Goal: Task Accomplishment & Management: Complete application form

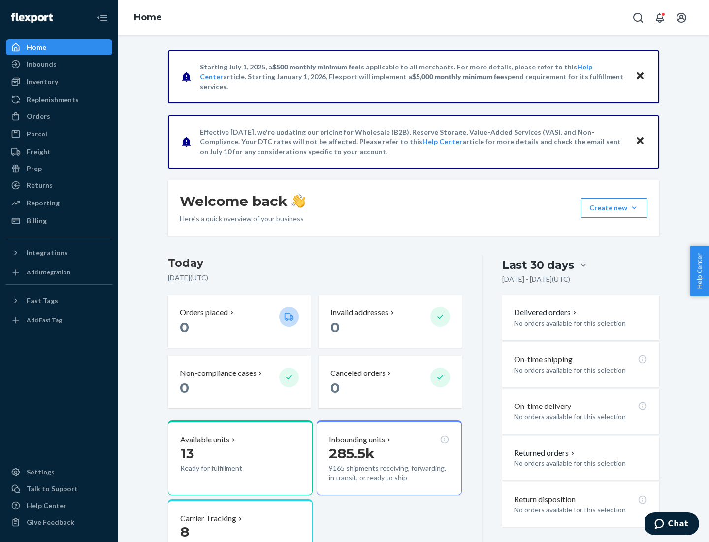
click at [635, 208] on button "Create new Create new inbound Create new order Create new product" at bounding box center [614, 208] width 67 height 20
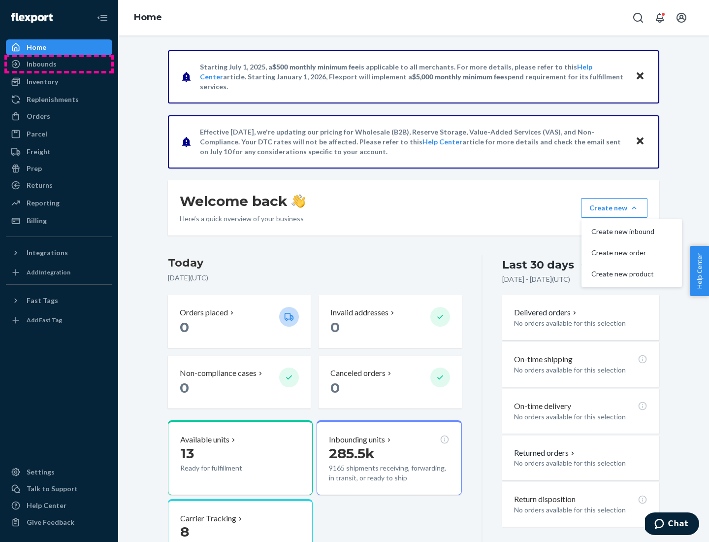
click at [59, 64] on div "Inbounds" at bounding box center [59, 64] width 104 height 14
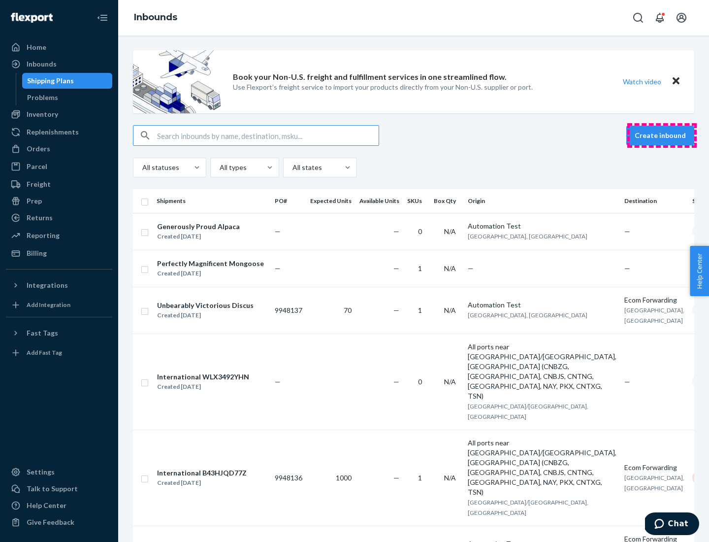
click at [662, 135] on button "Create inbound" at bounding box center [661, 136] width 68 height 20
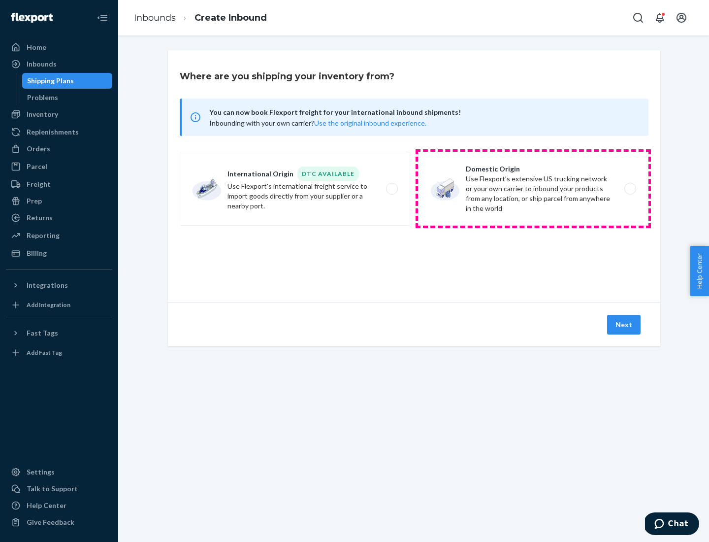
click at [534, 189] on label "Domestic Origin Use Flexport’s extensive US trucking network or your own carrie…" at bounding box center [533, 189] width 231 height 74
click at [630, 189] on input "Domestic Origin Use Flexport’s extensive US trucking network or your own carrie…" at bounding box center [633, 189] width 6 height 6
radio input "true"
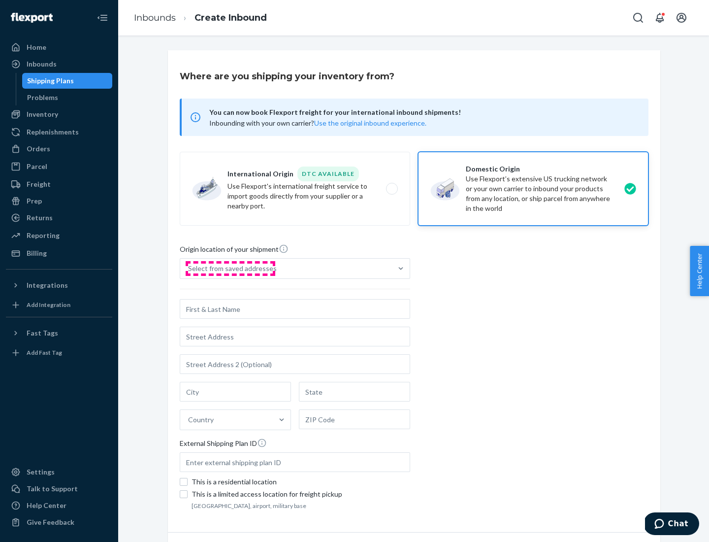
click at [230, 269] on div "Select from saved addresses" at bounding box center [232, 269] width 89 height 10
click at [189, 269] on input "Select from saved addresses" at bounding box center [188, 269] width 1 height 10
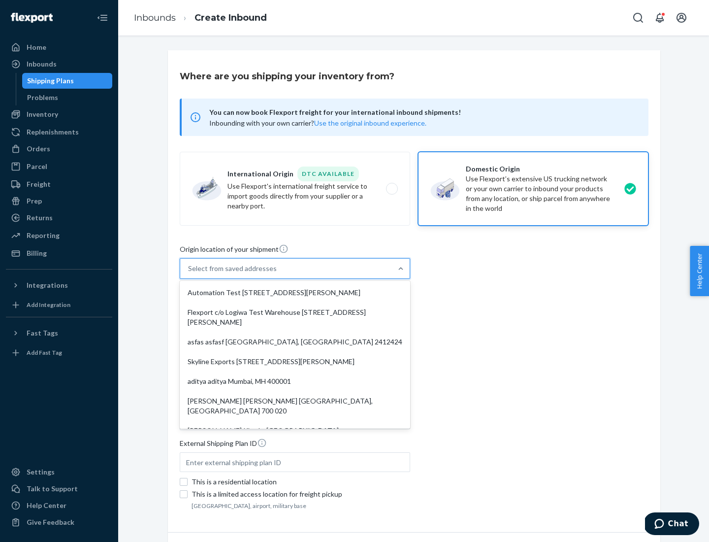
scroll to position [4, 0]
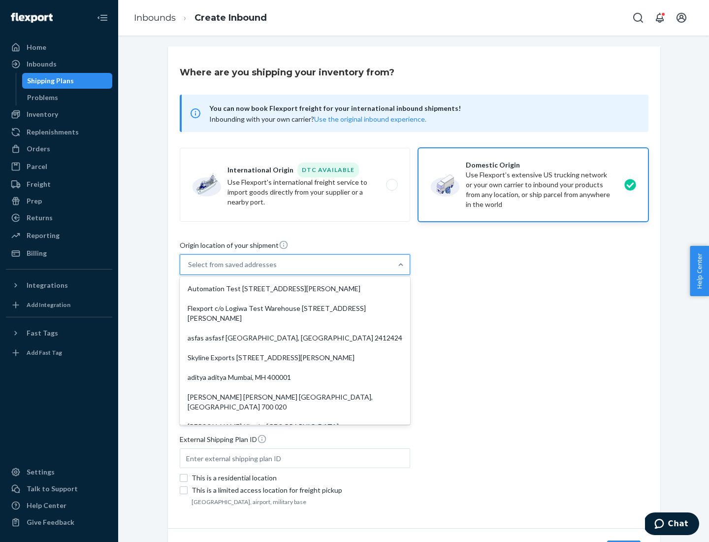
click at [295, 289] on div "Automation Test [STREET_ADDRESS][PERSON_NAME]" at bounding box center [295, 289] width 227 height 20
click at [189, 270] on input "option Automation Test [STREET_ADDRESS][PERSON_NAME]. 9 results available. Use …" at bounding box center [188, 265] width 1 height 10
type input "Automation Test"
type input "9th Floor"
type input "[GEOGRAPHIC_DATA]"
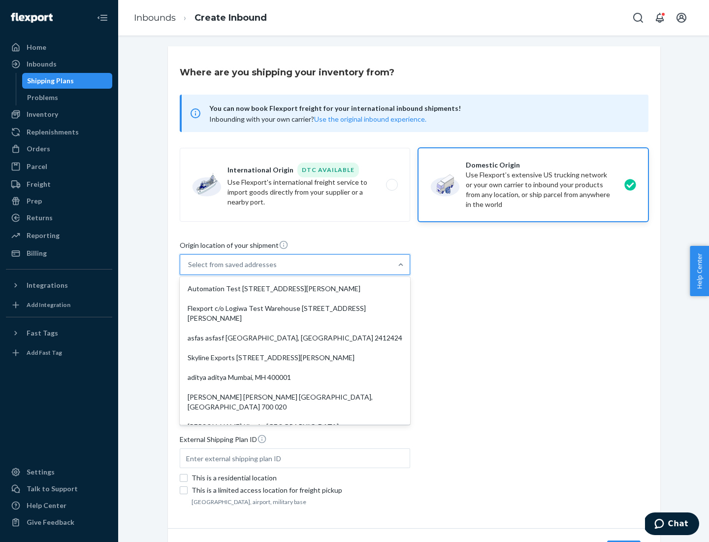
type input "CA"
type input "94104"
type input "[STREET_ADDRESS][PERSON_NAME]"
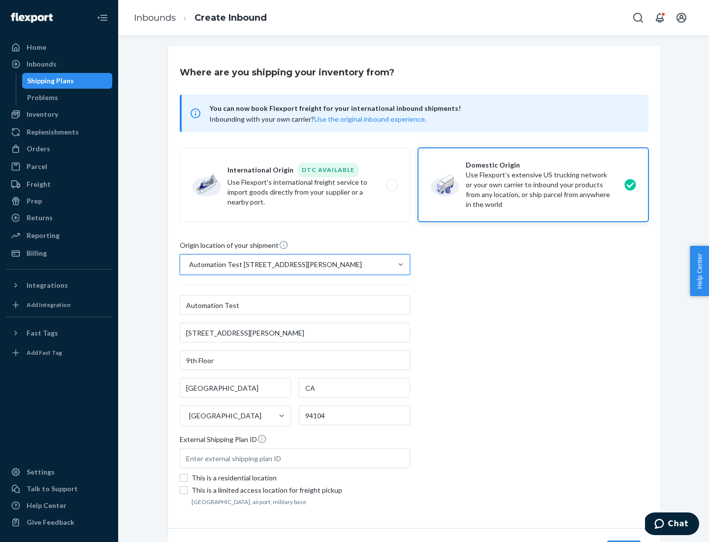
scroll to position [58, 0]
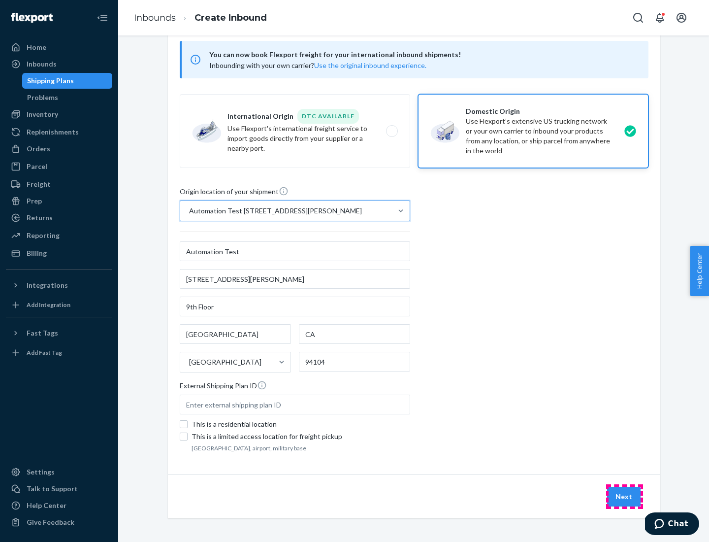
click at [625, 497] on button "Next" at bounding box center [624, 497] width 34 height 20
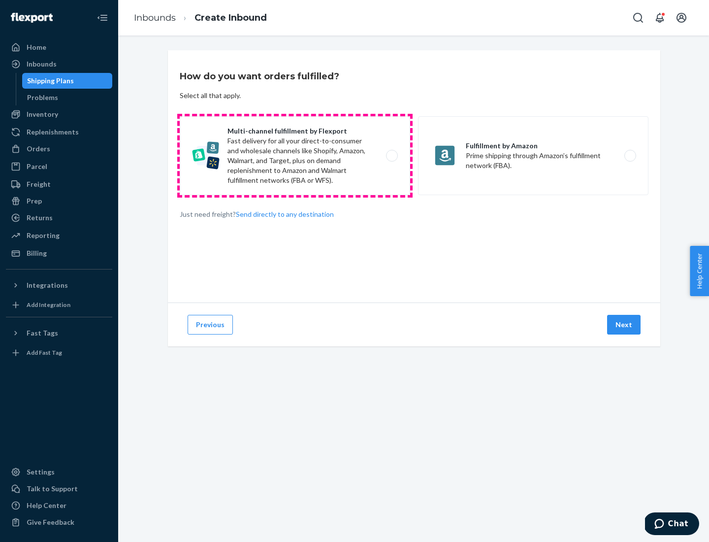
click at [295, 156] on label "Multi-channel fulfillment by Flexport Fast delivery for all your direct-to-cons…" at bounding box center [295, 155] width 231 height 79
click at [392, 156] on input "Multi-channel fulfillment by Flexport Fast delivery for all your direct-to-cons…" at bounding box center [395, 156] width 6 height 6
radio input "true"
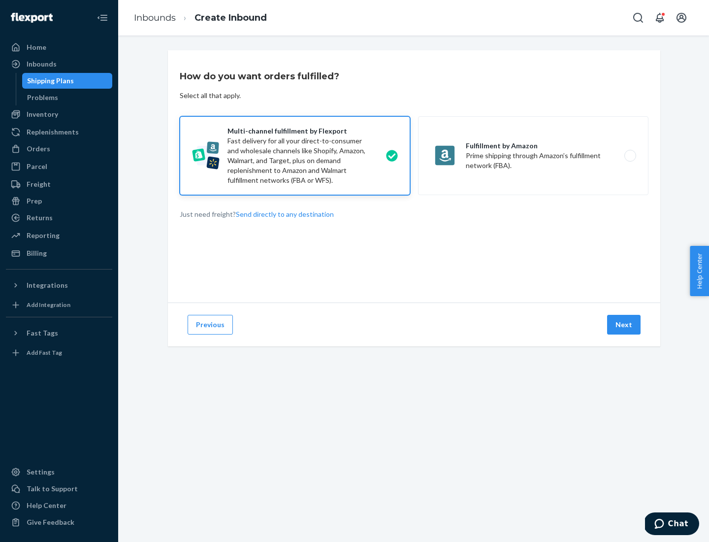
click at [625, 325] on button "Next" at bounding box center [624, 325] width 34 height 20
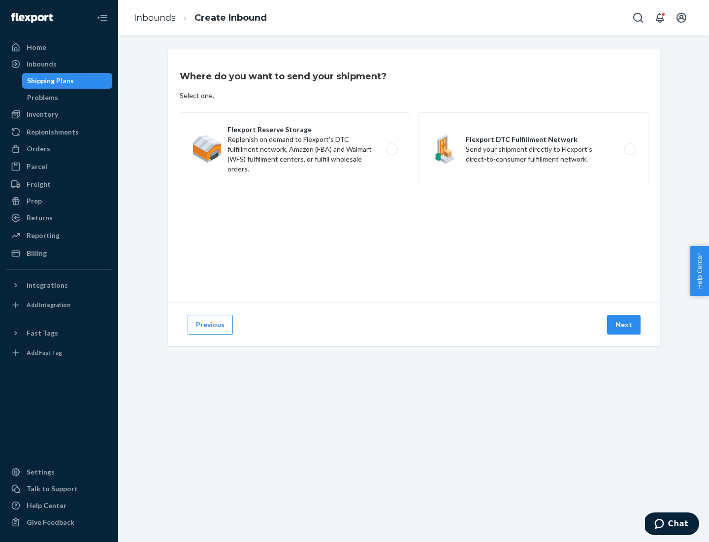
click at [534, 149] on label "Flexport DTC Fulfillment Network Send your shipment directly to Flexport's dire…" at bounding box center [533, 149] width 231 height 74
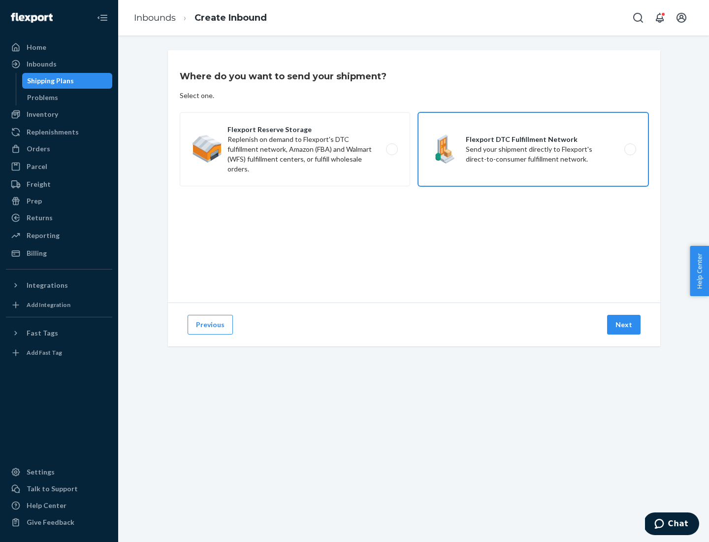
click at [630, 149] on input "Flexport DTC Fulfillment Network Send your shipment directly to Flexport's dire…" at bounding box center [633, 149] width 6 height 6
radio input "true"
click at [625, 325] on button "Next" at bounding box center [624, 325] width 34 height 20
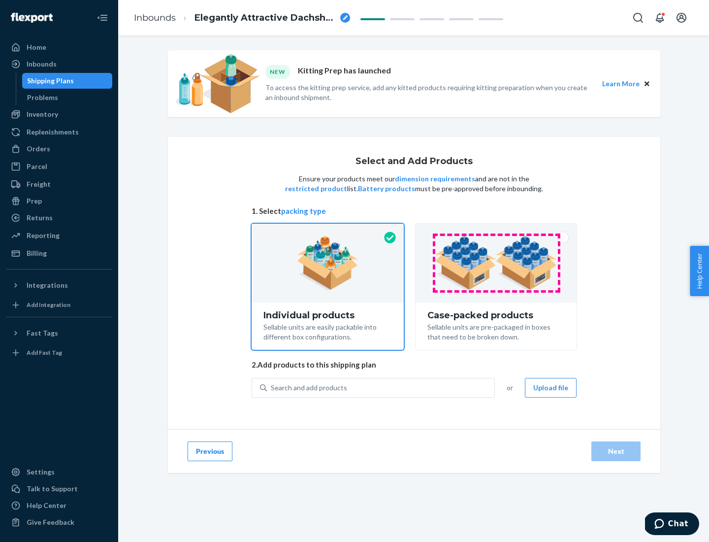
click at [497, 263] on img at bounding box center [496, 263] width 123 height 54
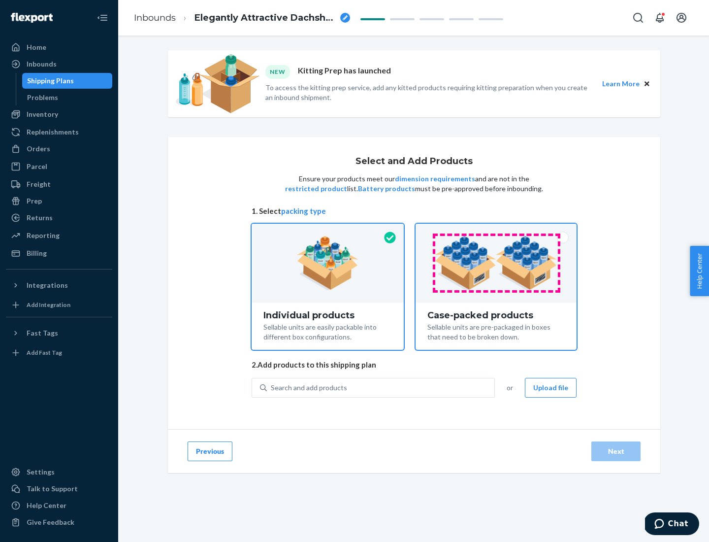
click at [497, 230] on input "Case-packed products Sellable units are pre-packaged in boxes that need to be b…" at bounding box center [496, 227] width 6 height 6
radio input "true"
radio input "false"
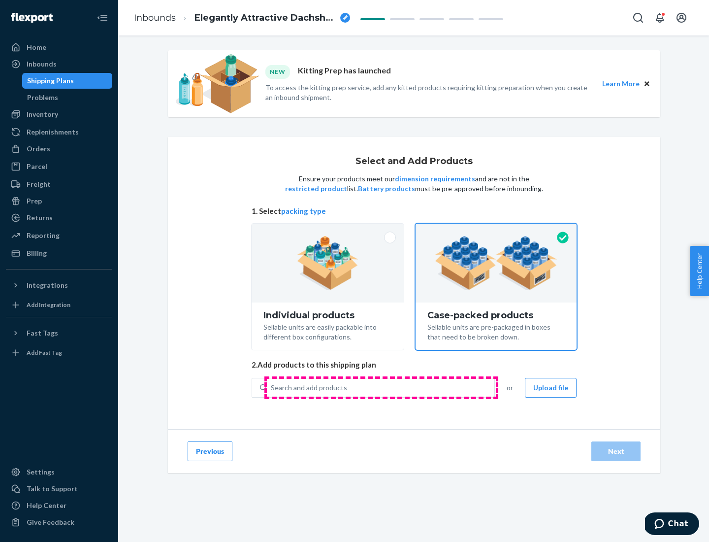
click at [381, 387] on div "Search and add products" at bounding box center [381, 388] width 228 height 18
click at [272, 387] on input "Search and add products" at bounding box center [271, 388] width 1 height 10
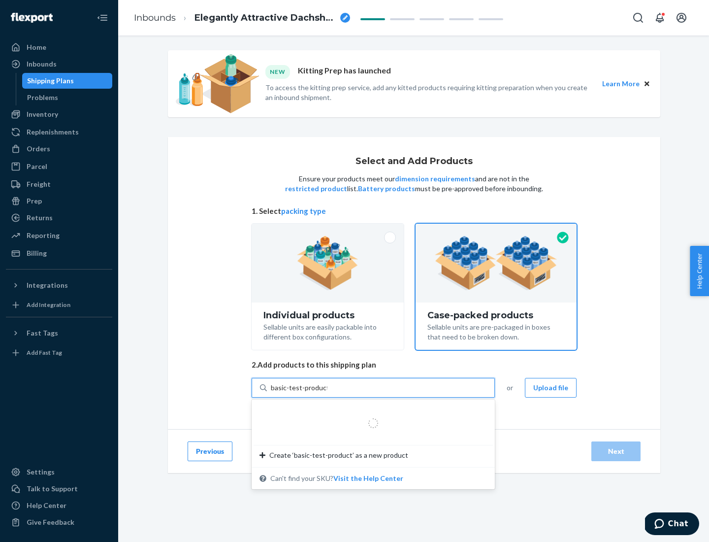
type input "basic-test-product-1"
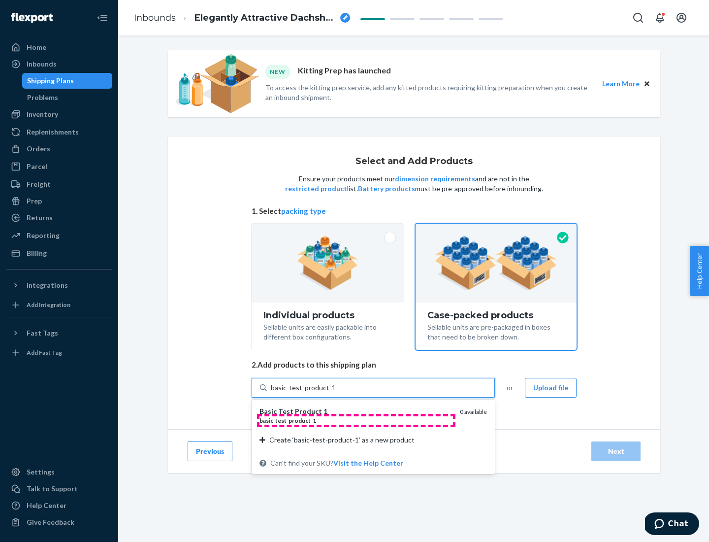
click at [356, 420] on div "basic - test - product - 1" at bounding box center [356, 420] width 193 height 8
click at [334, 393] on input "basic-test-product-1" at bounding box center [302, 388] width 63 height 10
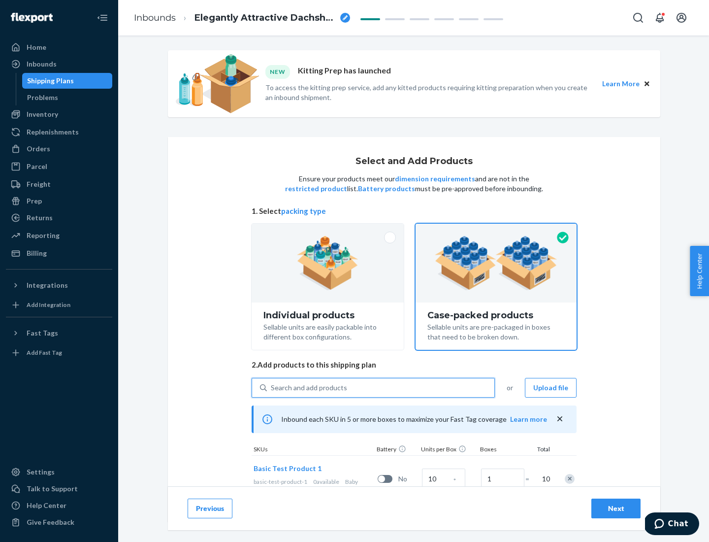
scroll to position [35, 0]
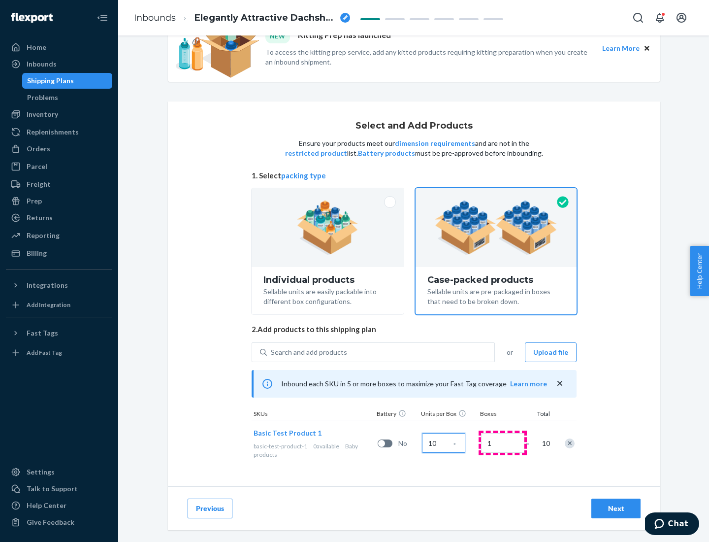
type input "10"
type input "7"
click at [616, 508] on div "Next" at bounding box center [616, 509] width 33 height 10
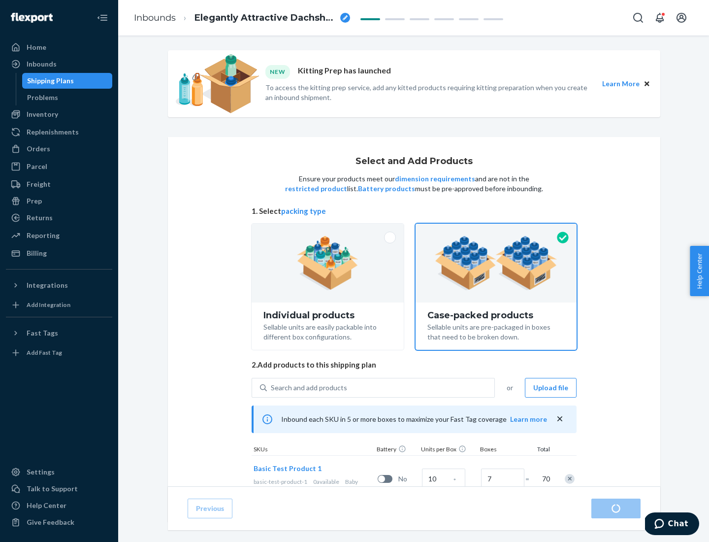
radio input "true"
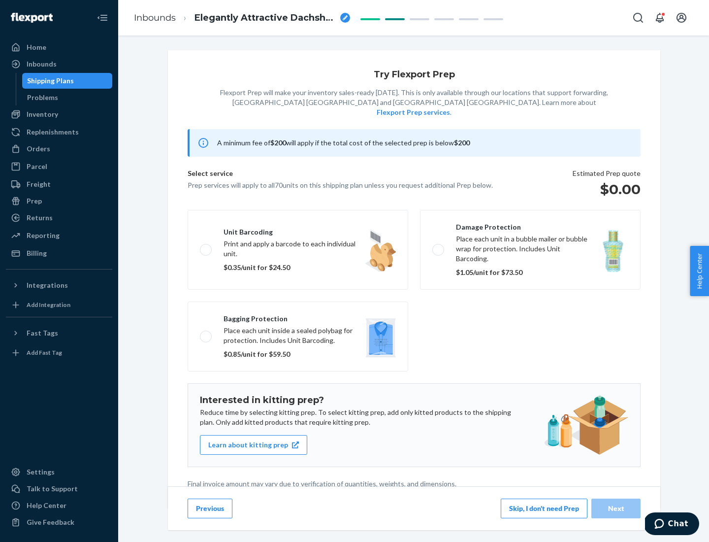
scroll to position [2, 0]
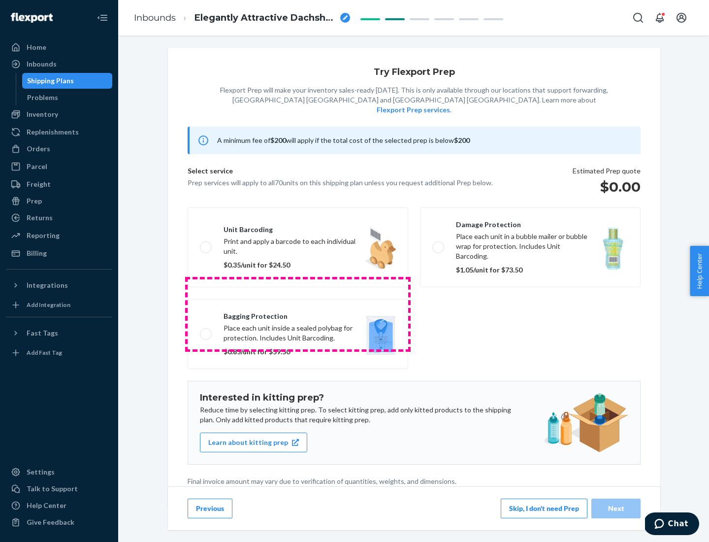
click at [298, 314] on label "Bagging protection Place each unit inside a sealed polybag for protection. Incl…" at bounding box center [298, 334] width 221 height 70
click at [206, 331] on input "Bagging protection Place each unit inside a sealed polybag for protection. Incl…" at bounding box center [203, 334] width 6 height 6
checkbox input "true"
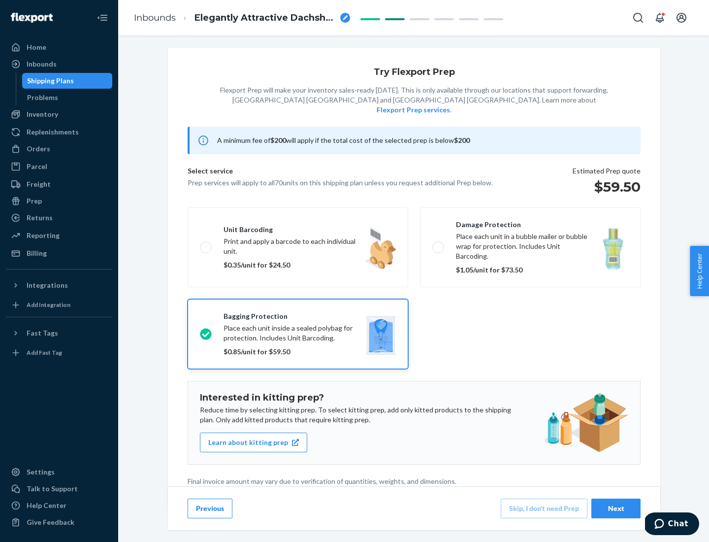
click at [616, 508] on div "Next" at bounding box center [616, 509] width 33 height 10
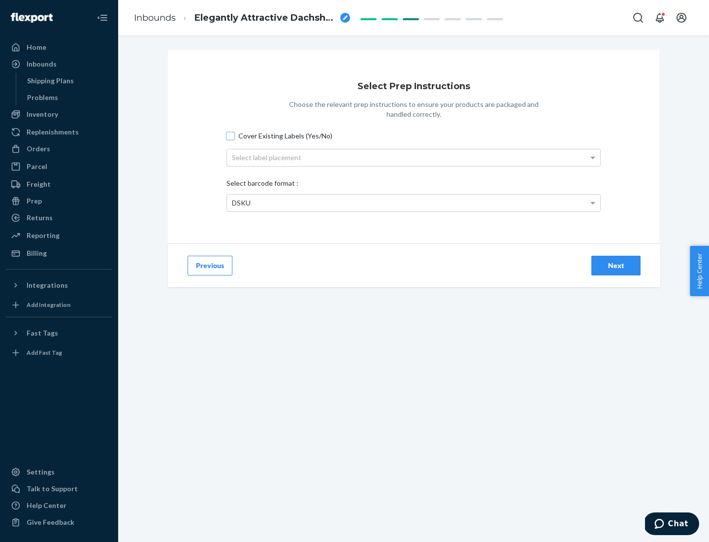
click at [231, 135] on input "Cover Existing Labels (Yes/No)" at bounding box center [231, 136] width 8 height 8
checkbox input "true"
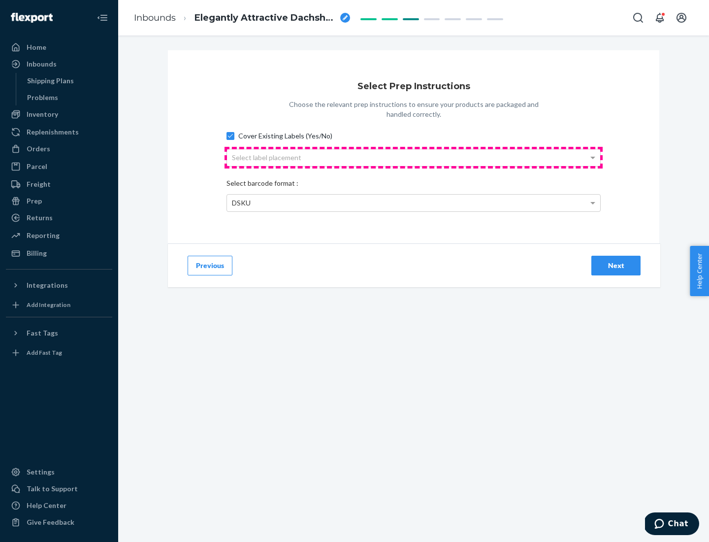
click at [414, 157] on div "Select label placement" at bounding box center [413, 157] width 373 height 17
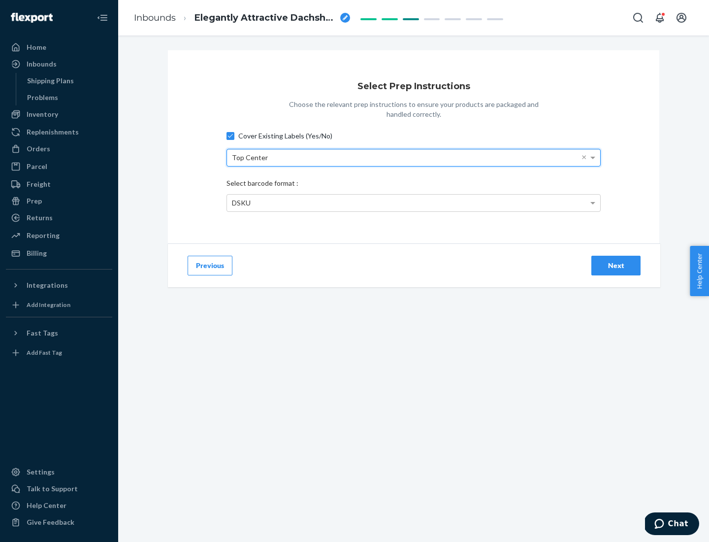
click at [414, 202] on div "DSKU" at bounding box center [413, 203] width 373 height 17
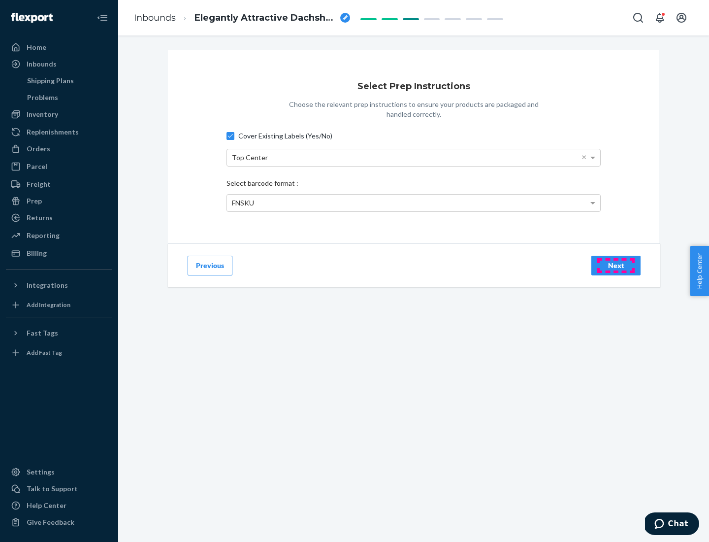
click at [616, 265] on div "Next" at bounding box center [616, 266] width 33 height 10
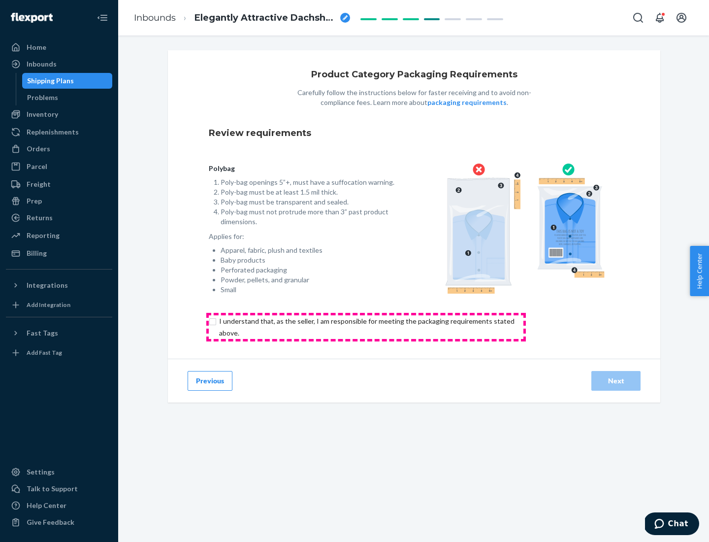
click at [366, 327] on input "checkbox" at bounding box center [373, 327] width 328 height 24
checkbox input "true"
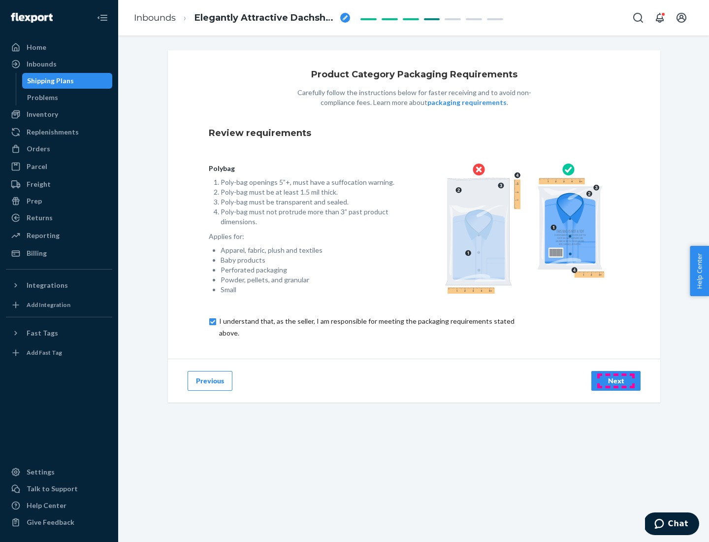
click at [616, 380] on div "Next" at bounding box center [616, 381] width 33 height 10
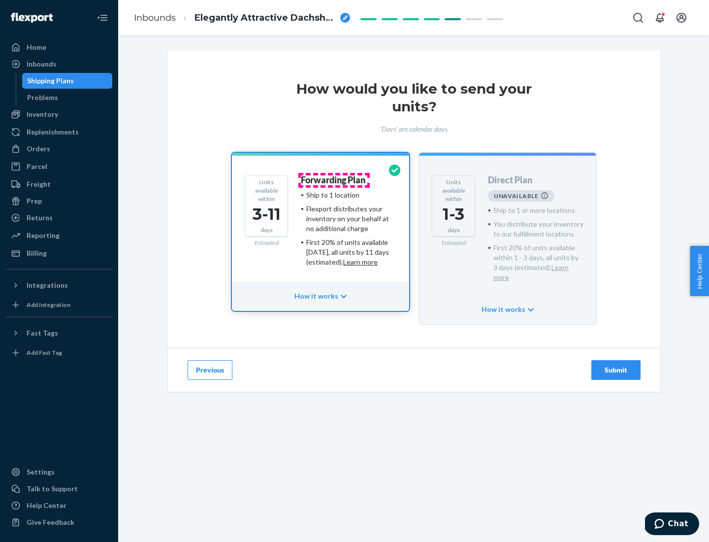
click at [334, 180] on h4 "Forwarding Plan" at bounding box center [333, 180] width 65 height 10
click at [616, 365] on div "Submit" at bounding box center [616, 370] width 33 height 10
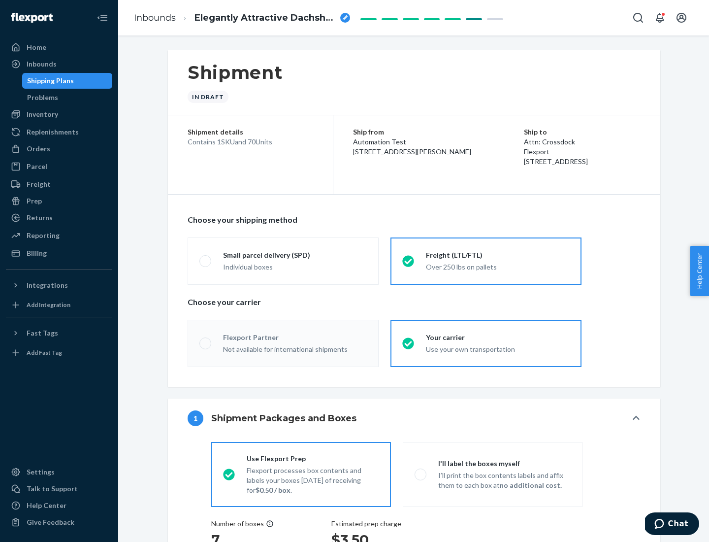
radio input "true"
radio input "false"
radio input "true"
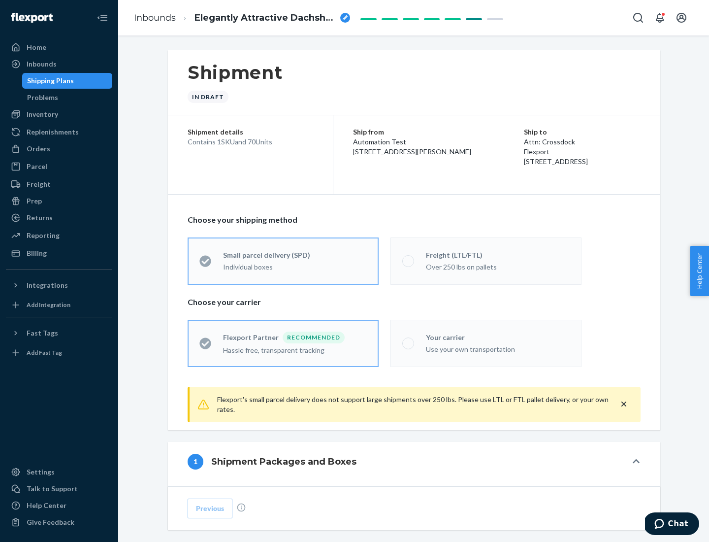
click at [486, 261] on div "Over 250 lbs on pallets" at bounding box center [498, 266] width 144 height 12
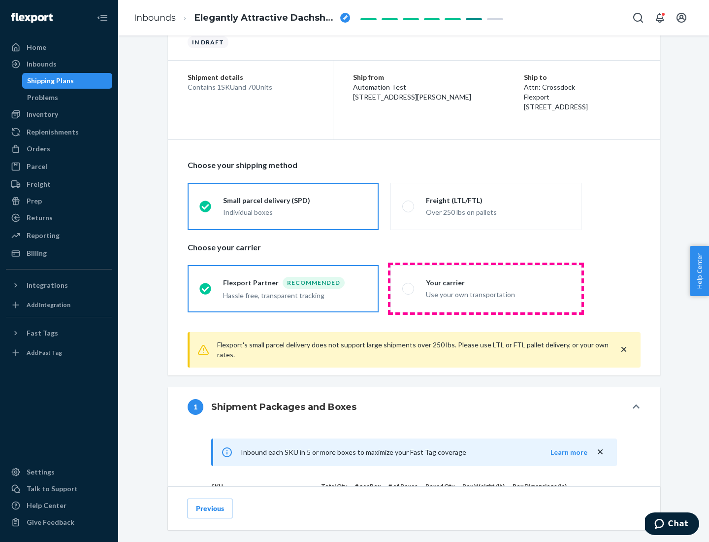
click at [486, 288] on div "Use your own transportation" at bounding box center [498, 294] width 144 height 12
click at [409, 288] on input "Your carrier Use your own transportation" at bounding box center [406, 288] width 6 height 6
radio input "true"
radio input "false"
